Goal: Navigation & Orientation: Find specific page/section

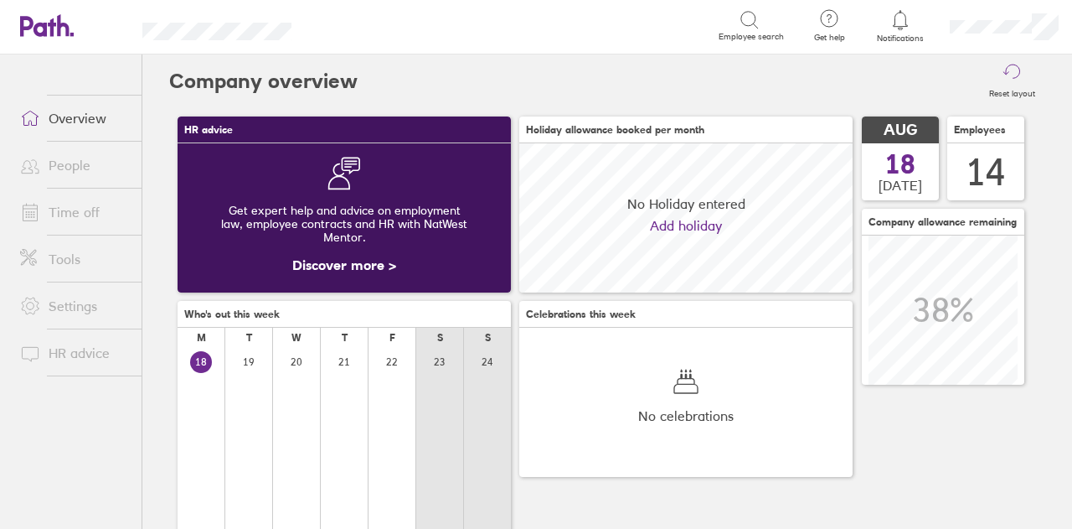
scroll to position [149, 333]
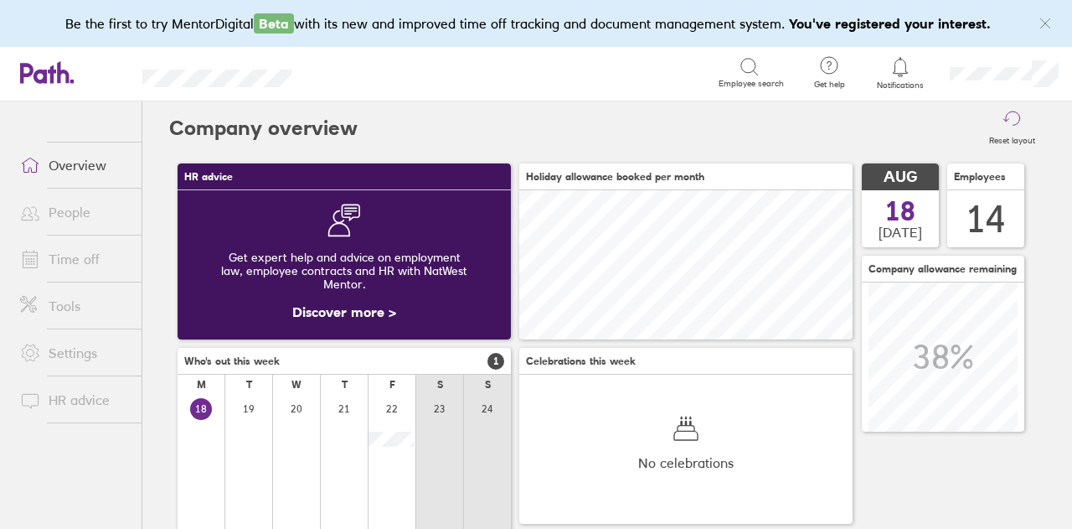
click at [53, 208] on link "People" at bounding box center [74, 212] width 135 height 34
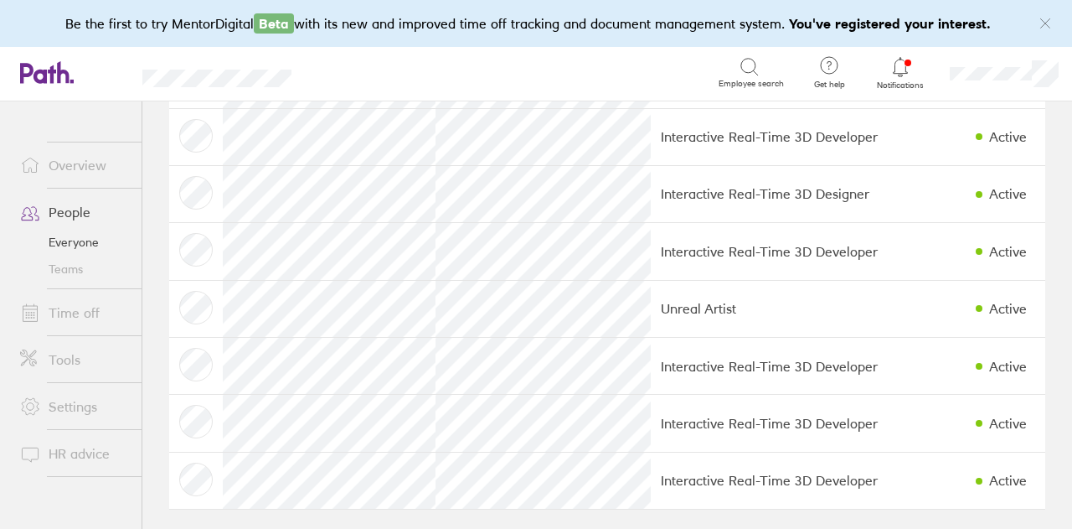
scroll to position [494, 0]
